Goal: Register for event/course

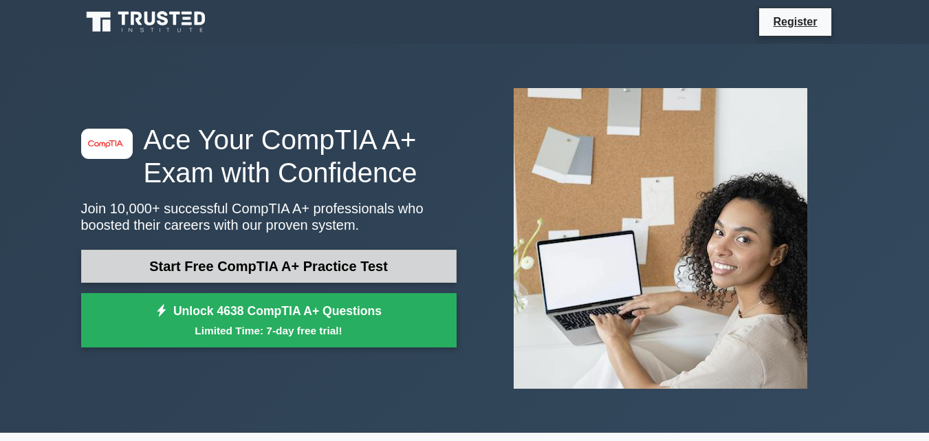
click at [278, 264] on link "Start Free CompTIA A+ Practice Test" at bounding box center [268, 266] width 375 height 33
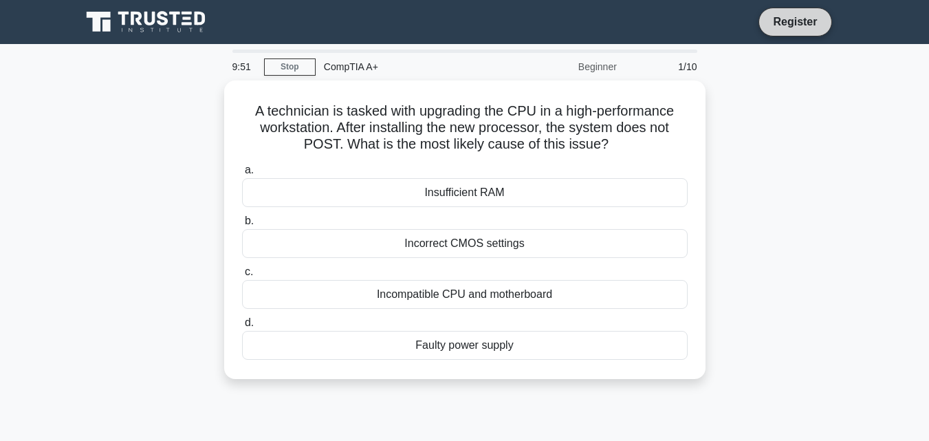
click at [798, 28] on link "Register" at bounding box center [795, 21] width 61 height 17
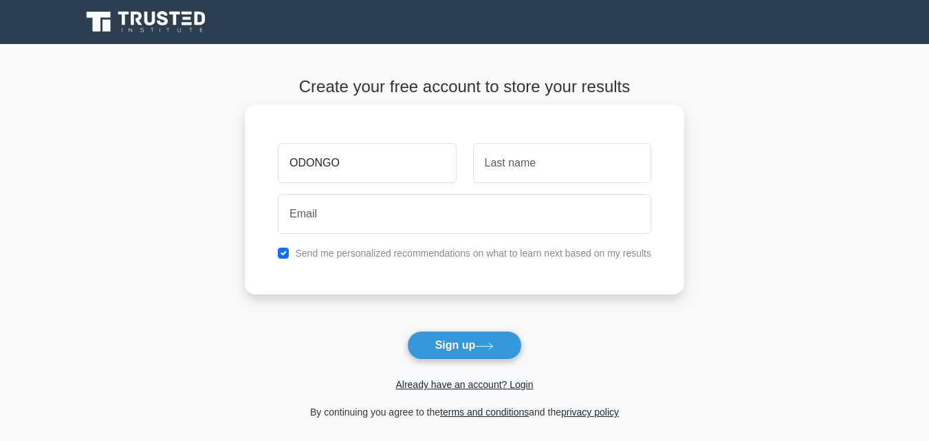
type input "ODONGO"
click at [547, 173] on input "text" at bounding box center [562, 163] width 178 height 40
type input "BRIAN"
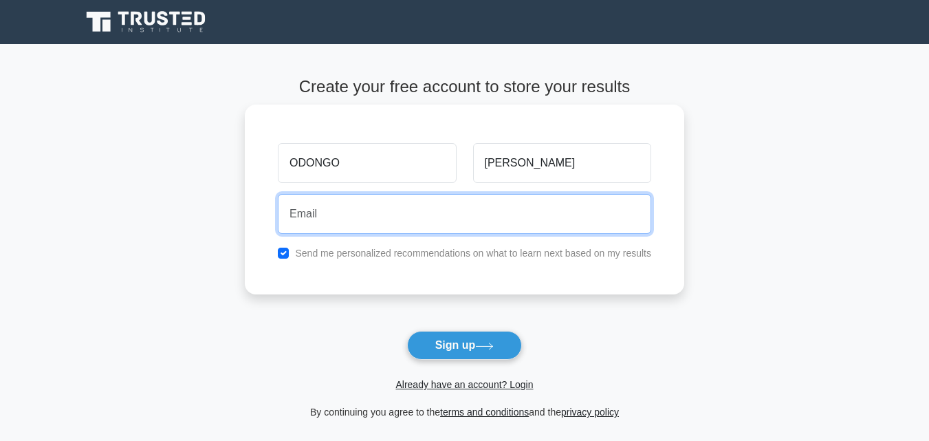
click at [381, 217] on input "email" at bounding box center [464, 214] width 373 height 40
type input "B"
click at [354, 217] on input "brianodongo@gmail.com" at bounding box center [464, 214] width 373 height 40
click at [371, 219] on input "brianodongo2024@gmail.com" at bounding box center [464, 214] width 373 height 40
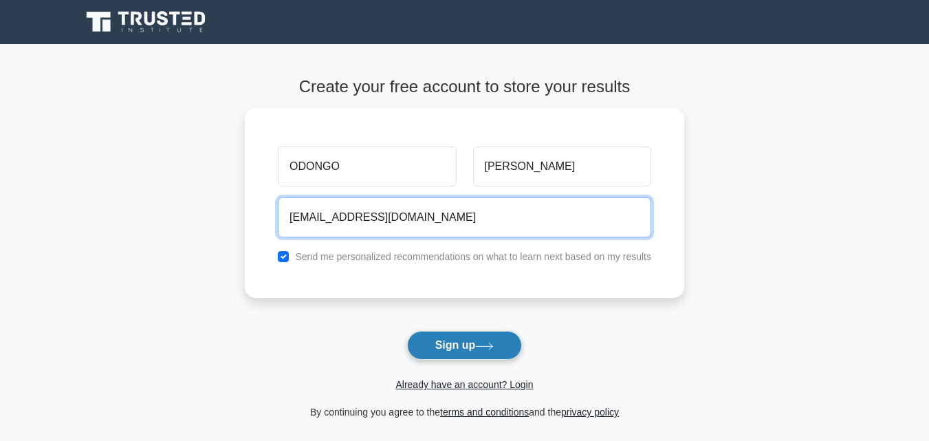
type input "brianodongo2004@gmail.com"
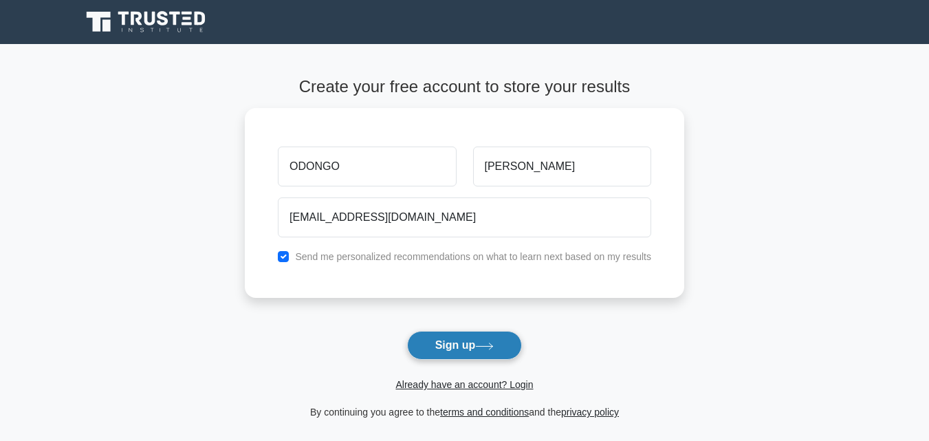
click at [488, 347] on icon at bounding box center [485, 345] width 17 height 6
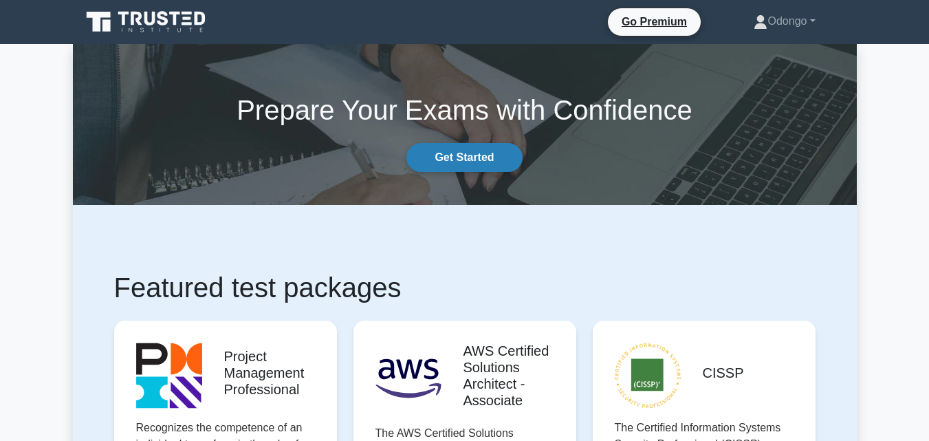
click at [477, 157] on link "Get Started" at bounding box center [464, 157] width 116 height 29
click at [787, 22] on link "Odongo" at bounding box center [784, 22] width 127 height 28
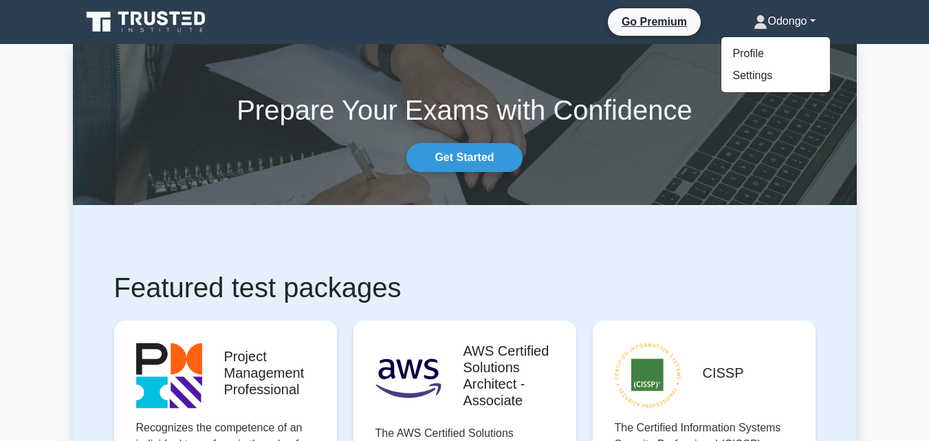
click at [466, 74] on section "Prepare Your Exams with Confidence Get Started" at bounding box center [465, 124] width 784 height 161
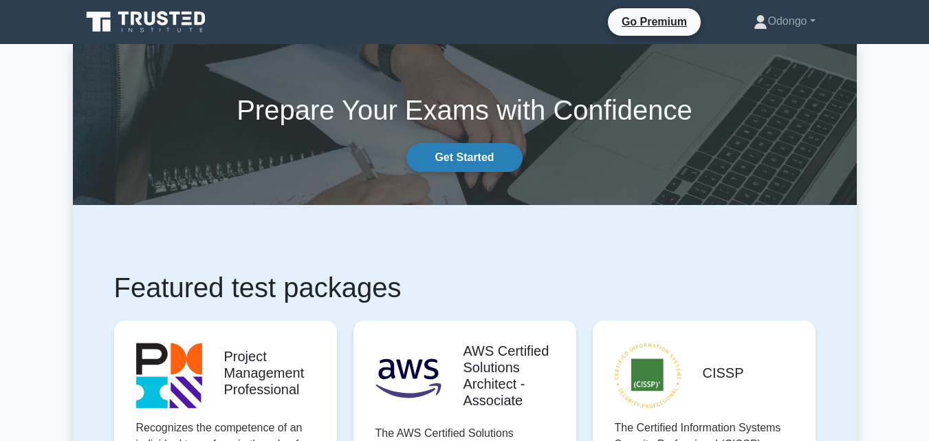
click at [469, 160] on link "Get Started" at bounding box center [464, 157] width 116 height 29
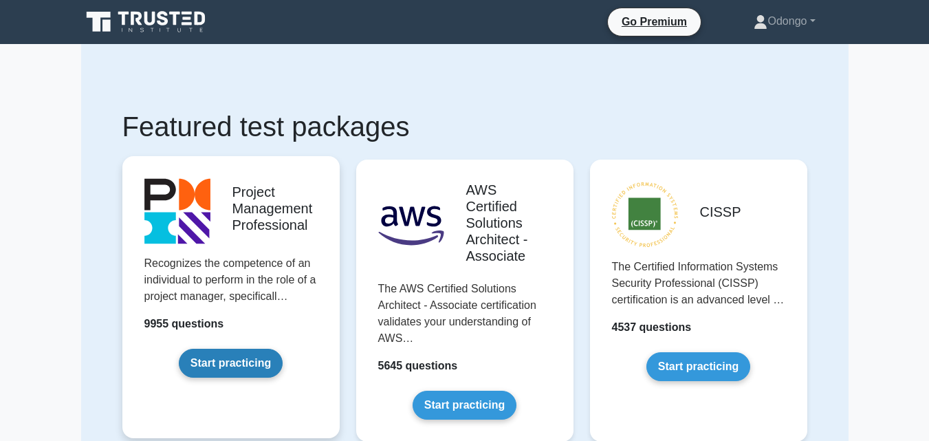
click at [235, 362] on link "Start practicing" at bounding box center [231, 363] width 104 height 29
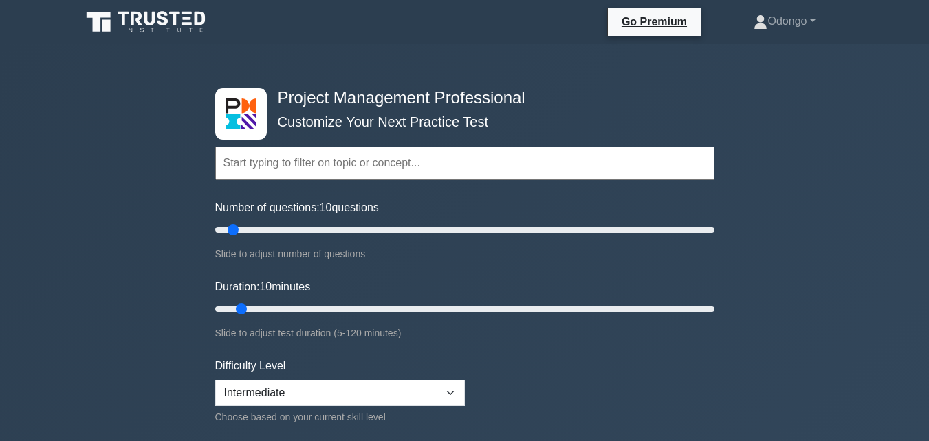
click at [349, 206] on label "Number of questions: 10 questions" at bounding box center [297, 207] width 164 height 17
click at [349, 221] on input "Number of questions: 10 questions" at bounding box center [464, 229] width 499 height 17
